Goal: Information Seeking & Learning: Learn about a topic

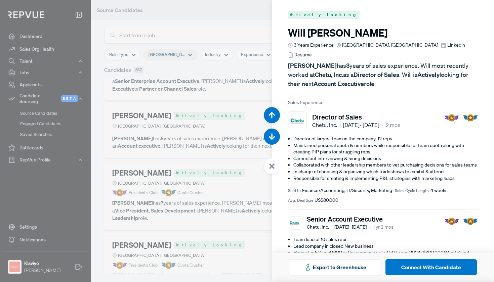
scroll to position [34415, 0]
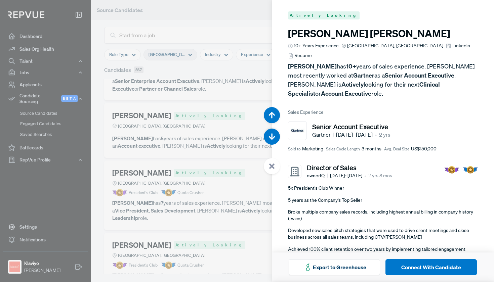
click at [244, 101] on div at bounding box center [247, 141] width 494 height 282
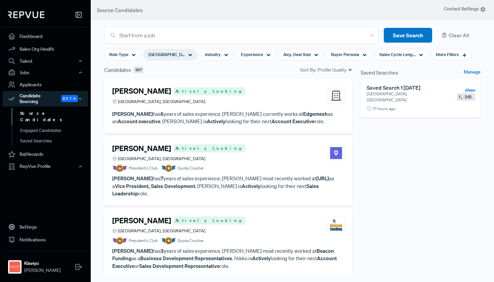
scroll to position [7506, 0]
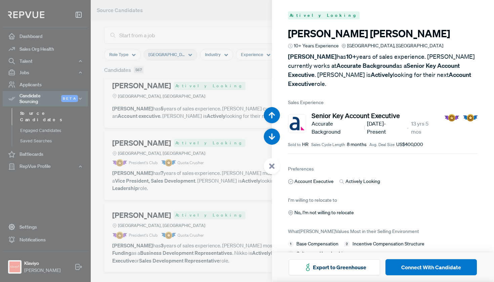
scroll to position [34697, 0]
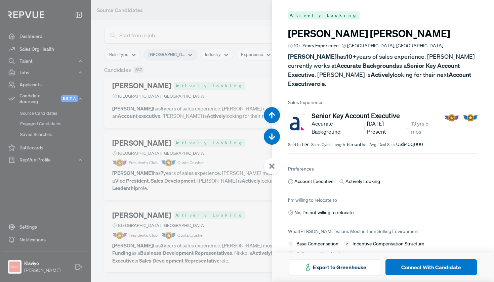
click at [354, 33] on h3 "Ryan McMahen" at bounding box center [383, 34] width 190 height 12
drag, startPoint x: 359, startPoint y: 34, endPoint x: 287, endPoint y: 35, distance: 72.6
click at [287, 35] on article "Actively Looking Ryan McMahen 10+ Years Experience Greater Chicago Area, IL Rya…" at bounding box center [383, 134] width 222 height 267
copy h3 "Ryan McMahen"
click at [202, 129] on div at bounding box center [247, 141] width 494 height 282
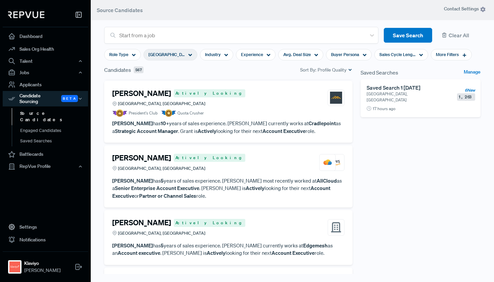
scroll to position [7368, 0]
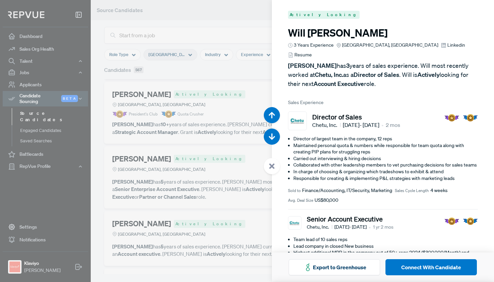
scroll to position [33851, 0]
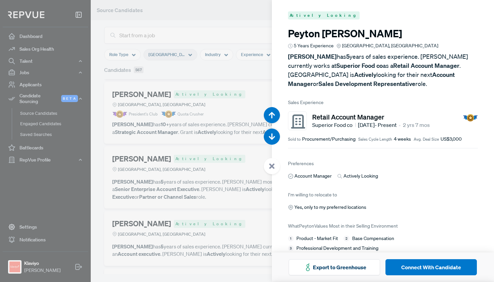
click at [226, 139] on div at bounding box center [247, 141] width 494 height 282
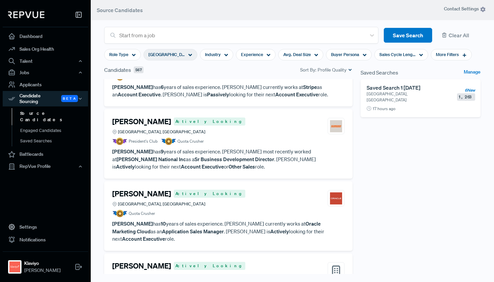
scroll to position [7813, 0]
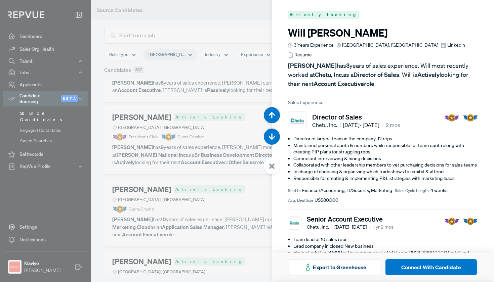
scroll to position [35826, 0]
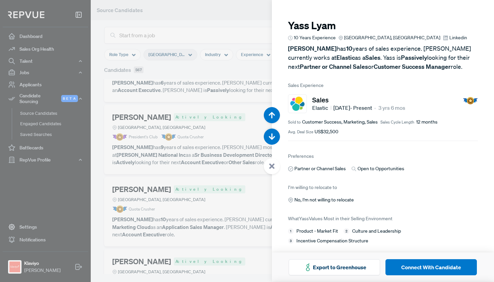
click at [223, 70] on div at bounding box center [247, 141] width 494 height 282
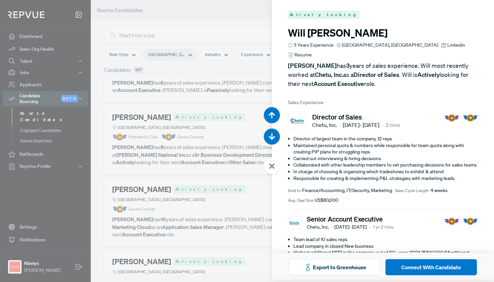
scroll to position [35826, 0]
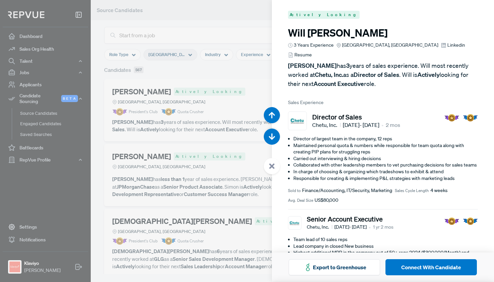
scroll to position [35826, 0]
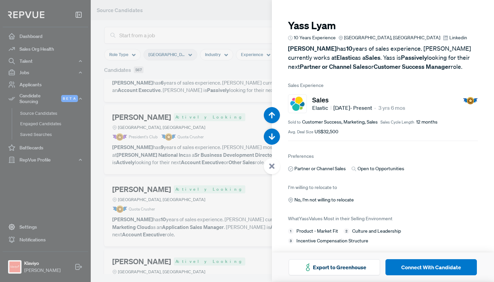
click at [225, 198] on div at bounding box center [247, 141] width 494 height 282
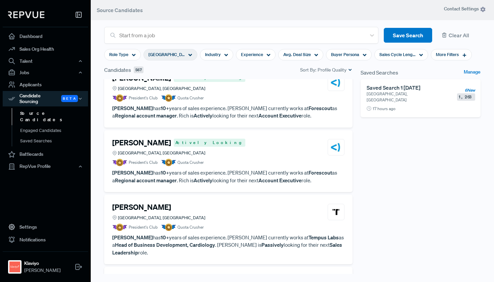
scroll to position [8279, 0]
